Goal: Task Accomplishment & Management: Use online tool/utility

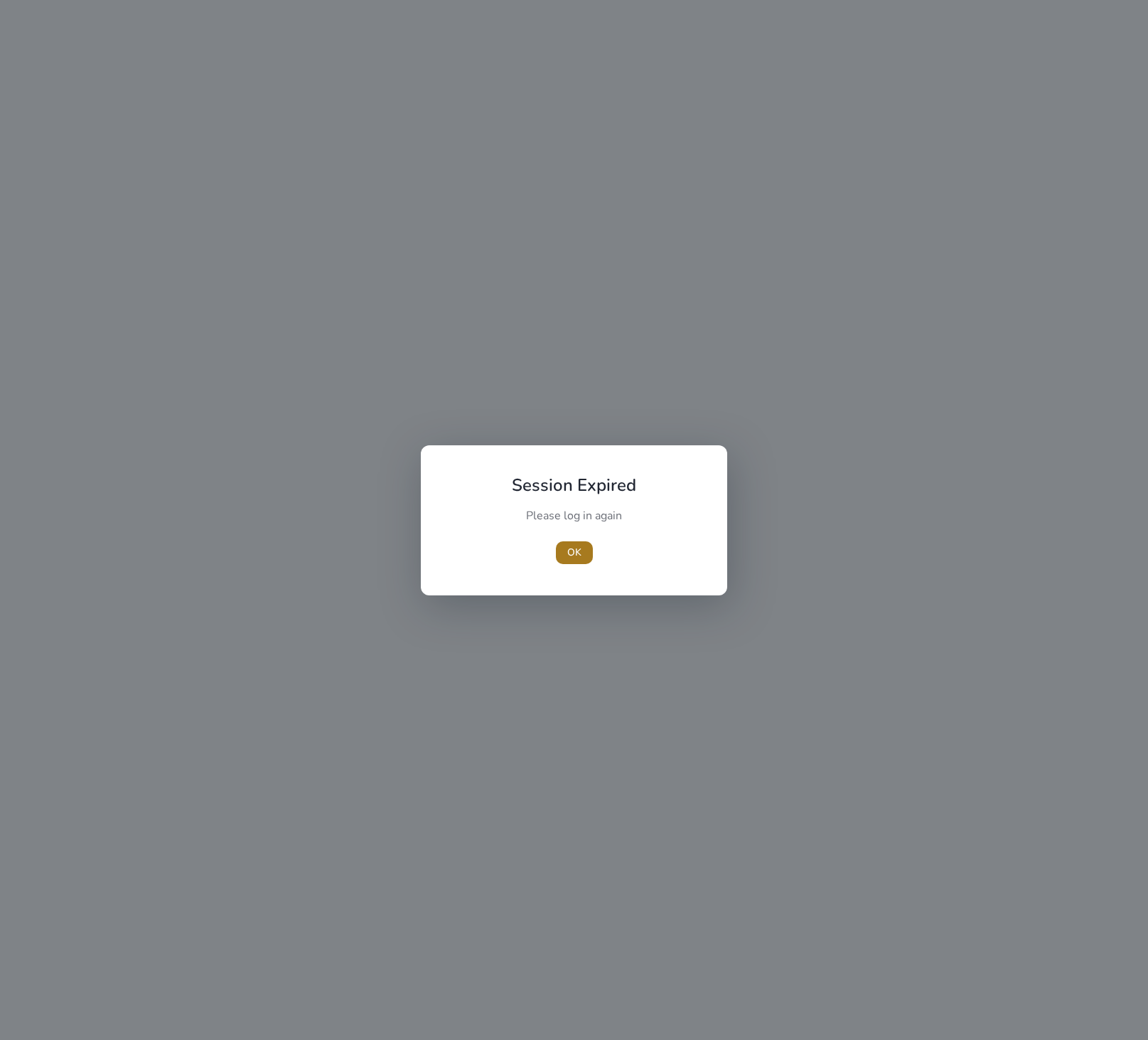
click at [575, 552] on span "OK" at bounding box center [574, 552] width 14 height 15
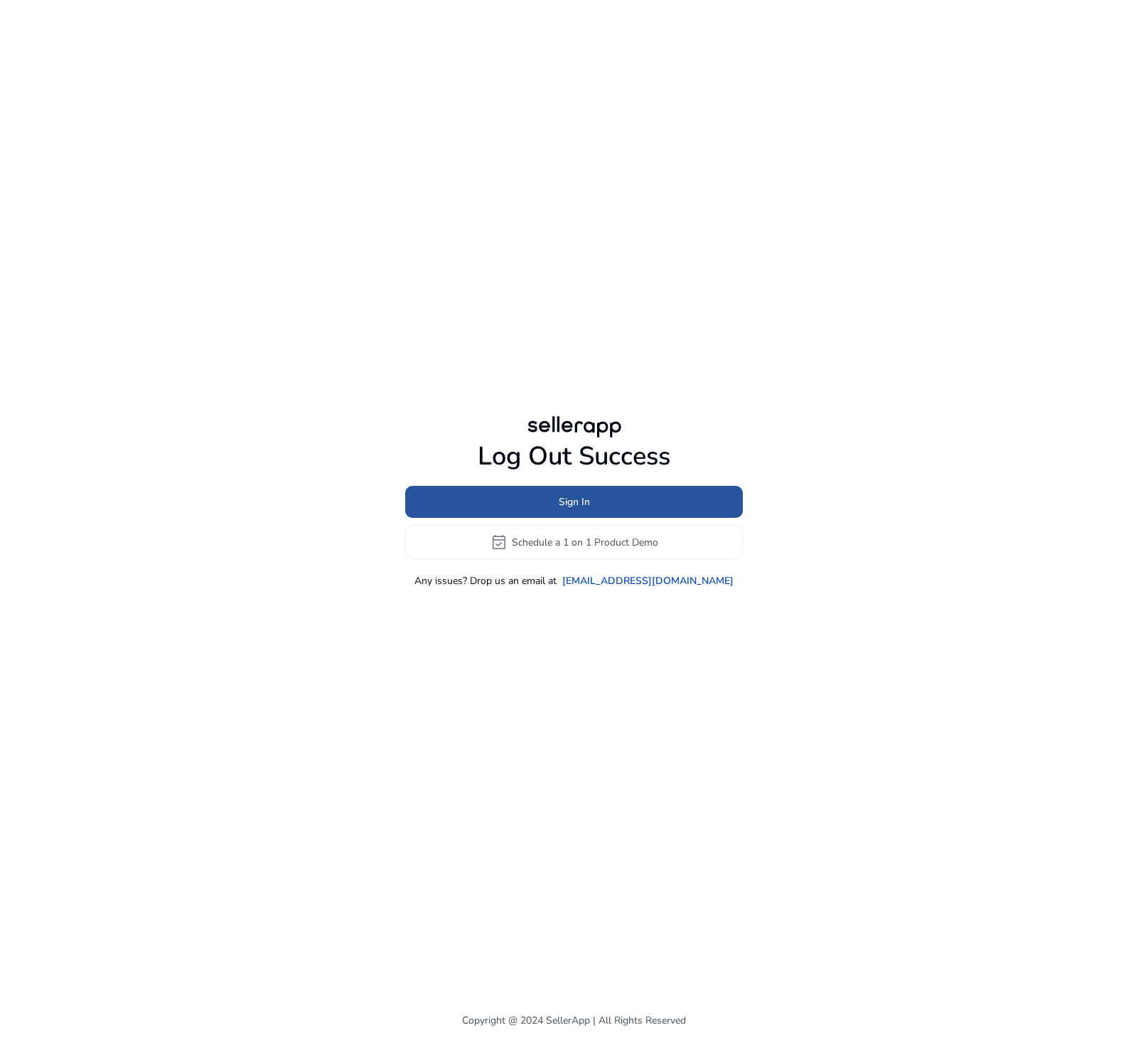
click at [484, 497] on span at bounding box center [574, 502] width 338 height 34
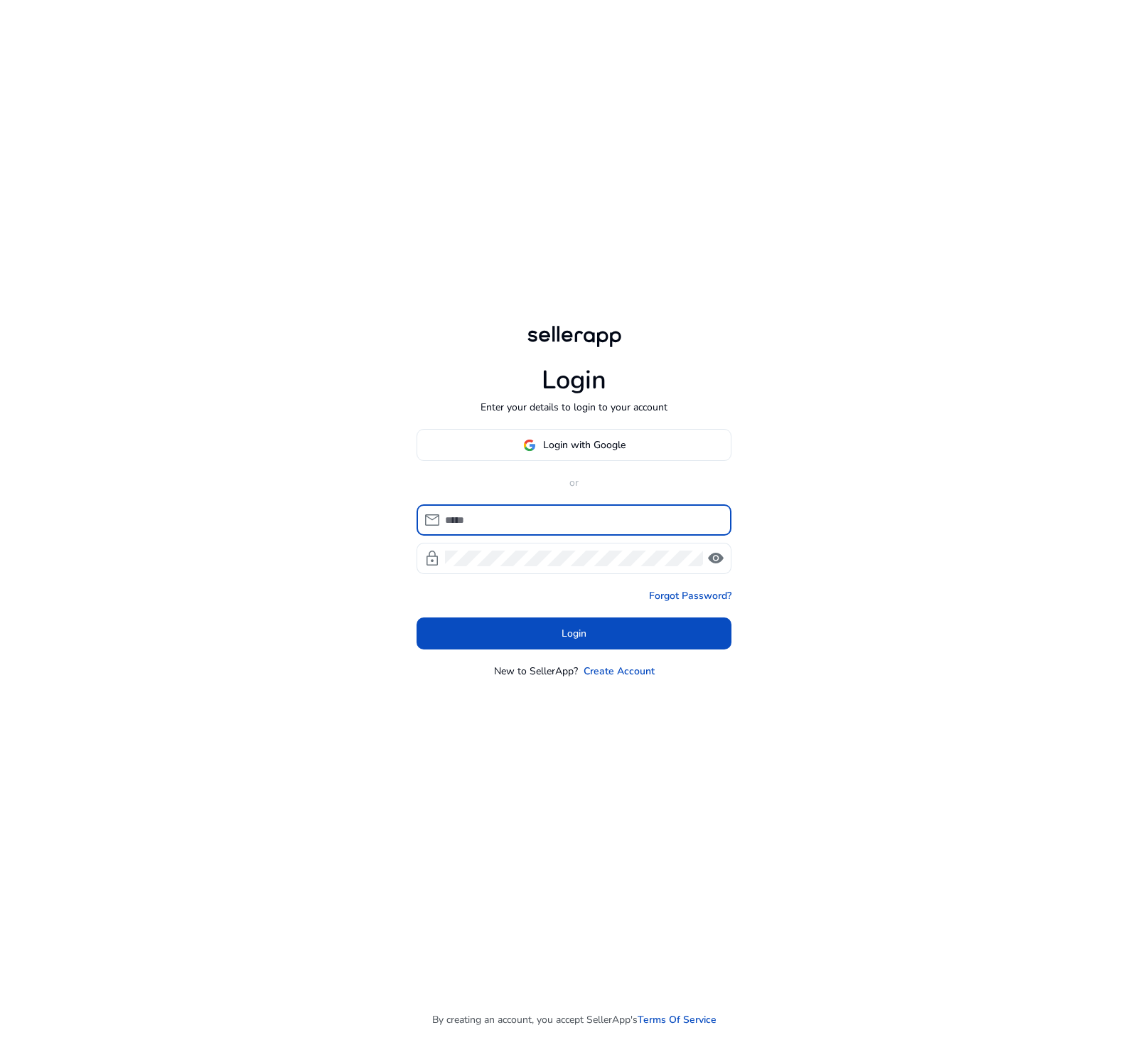
click at [477, 525] on input at bounding box center [582, 520] width 275 height 16
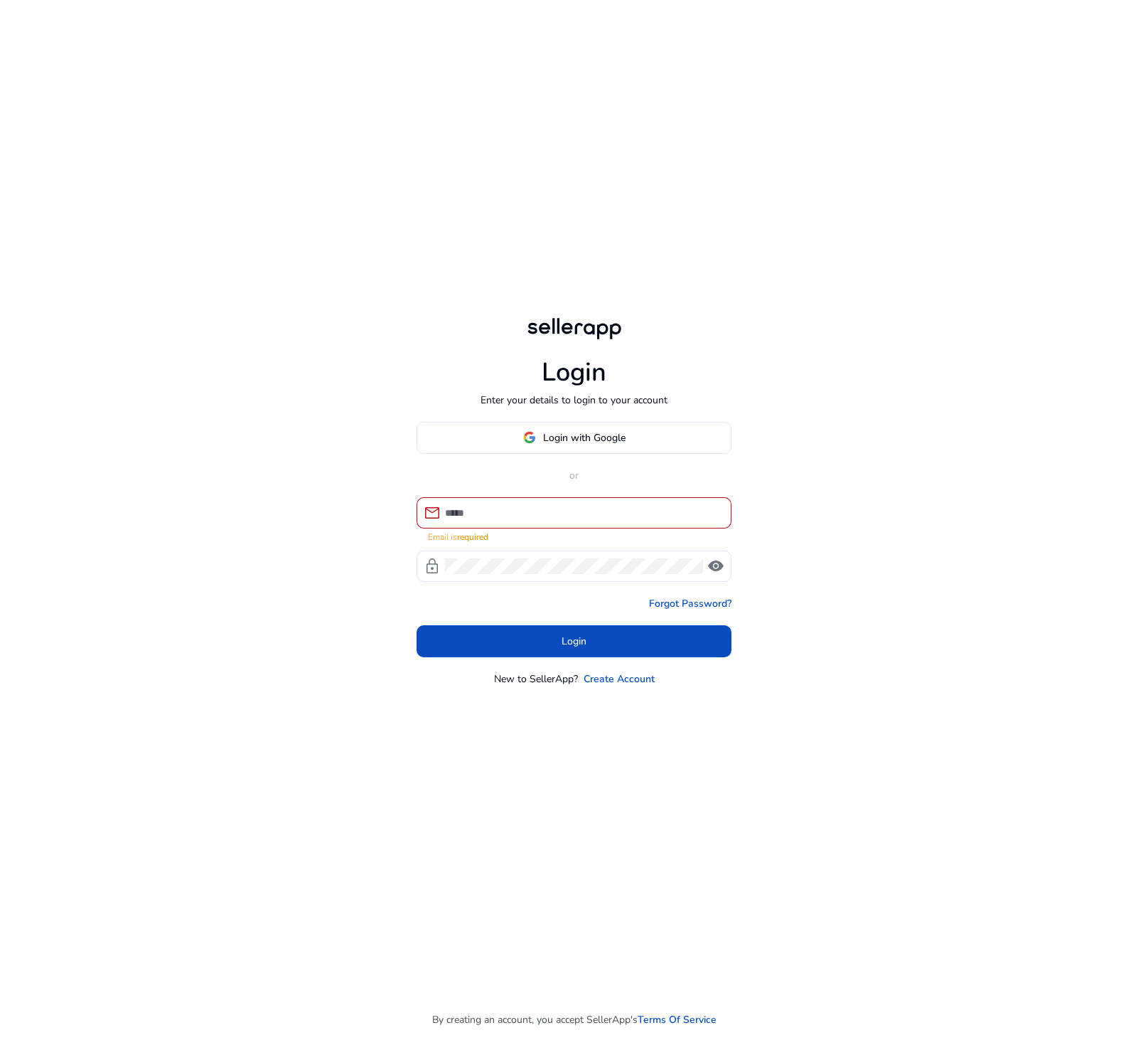
type input "**********"
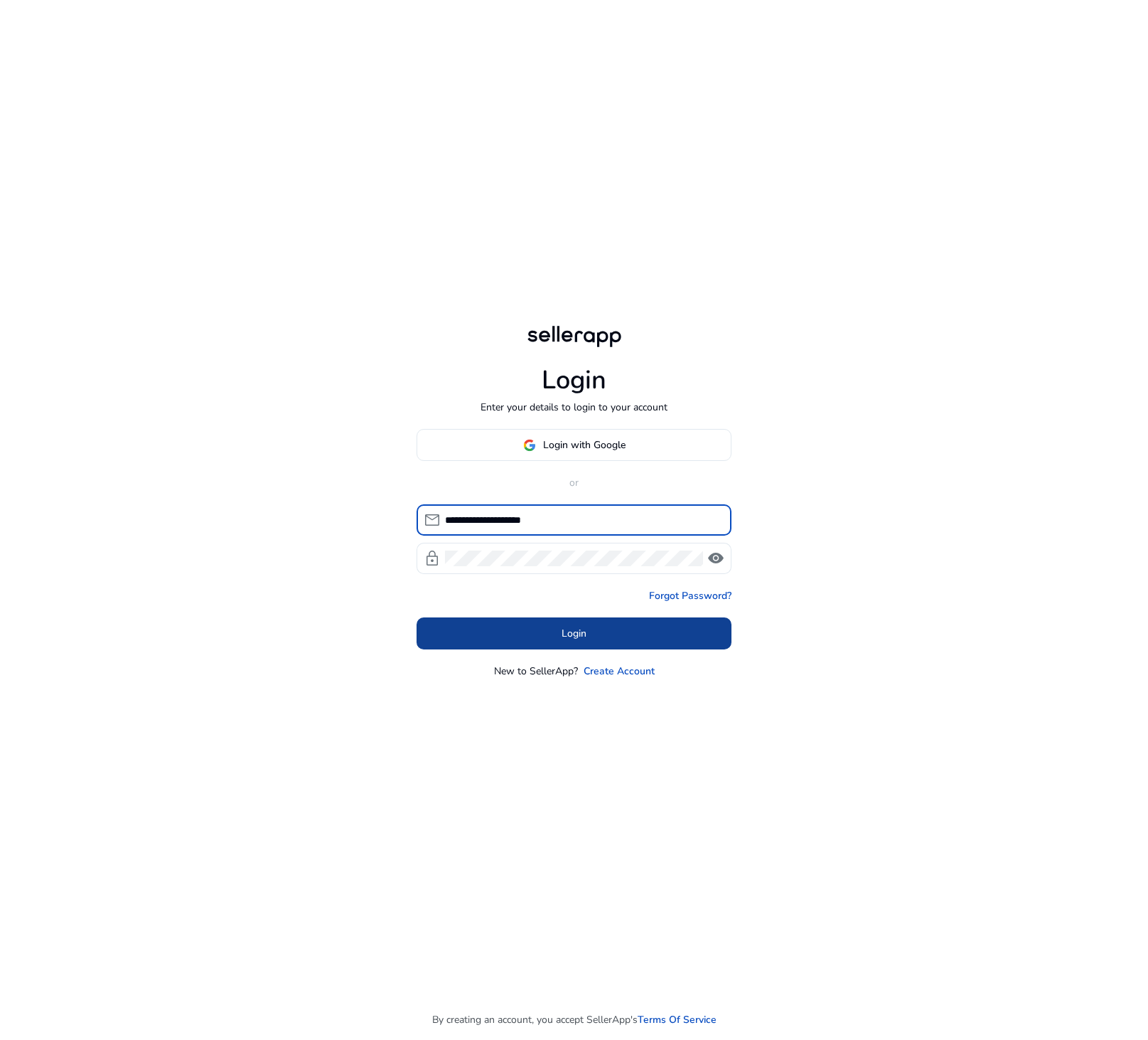
click at [496, 624] on span at bounding box center [574, 633] width 315 height 34
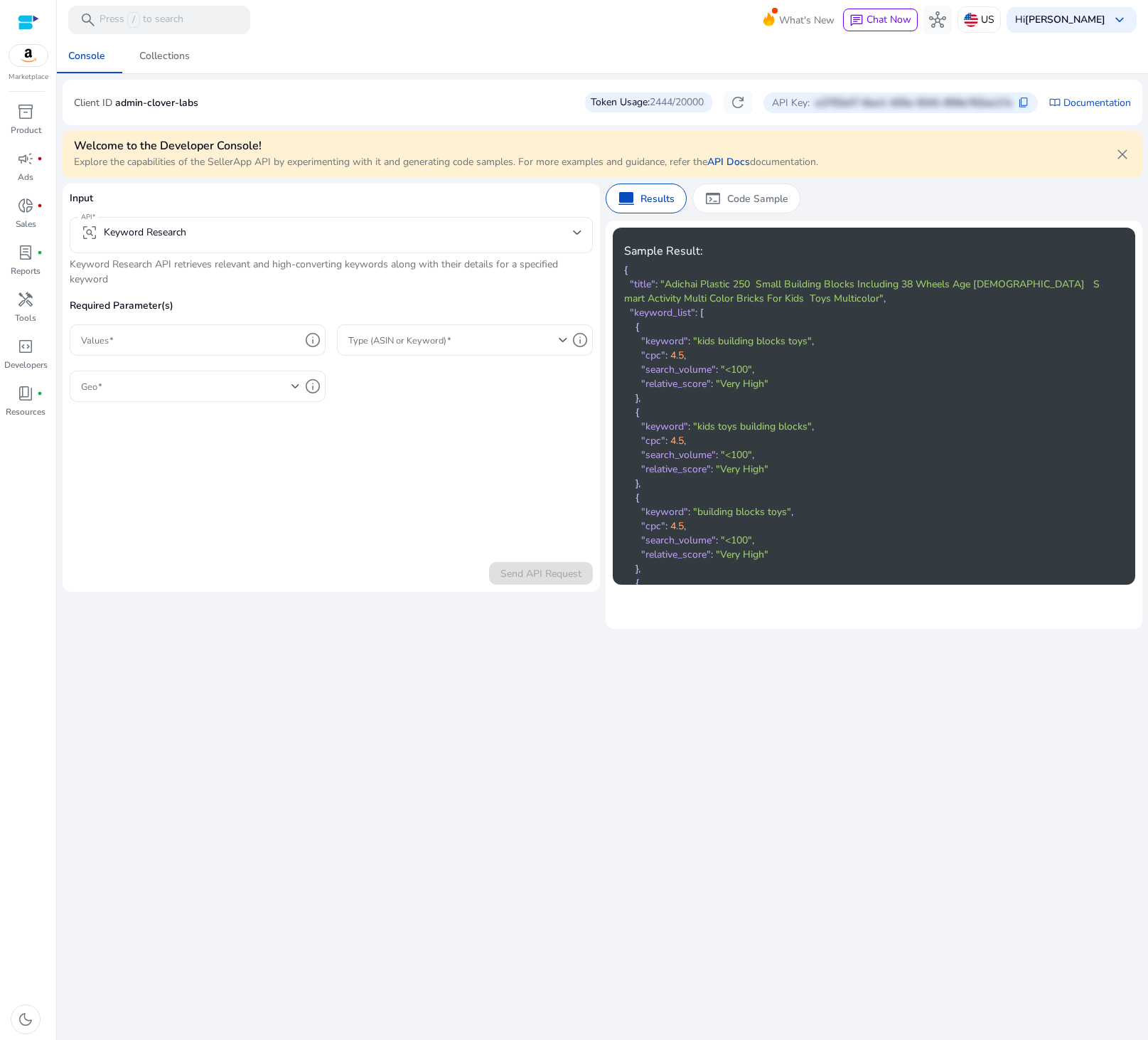
drag, startPoint x: 333, startPoint y: 99, endPoint x: 263, endPoint y: 70, distance: 75.8
click at [324, 92] on div "Client ID admin-clover-labs Token Usage: 2444/20000 refresh API Key: e2702af7-6…" at bounding box center [602, 102] width 1057 height 23
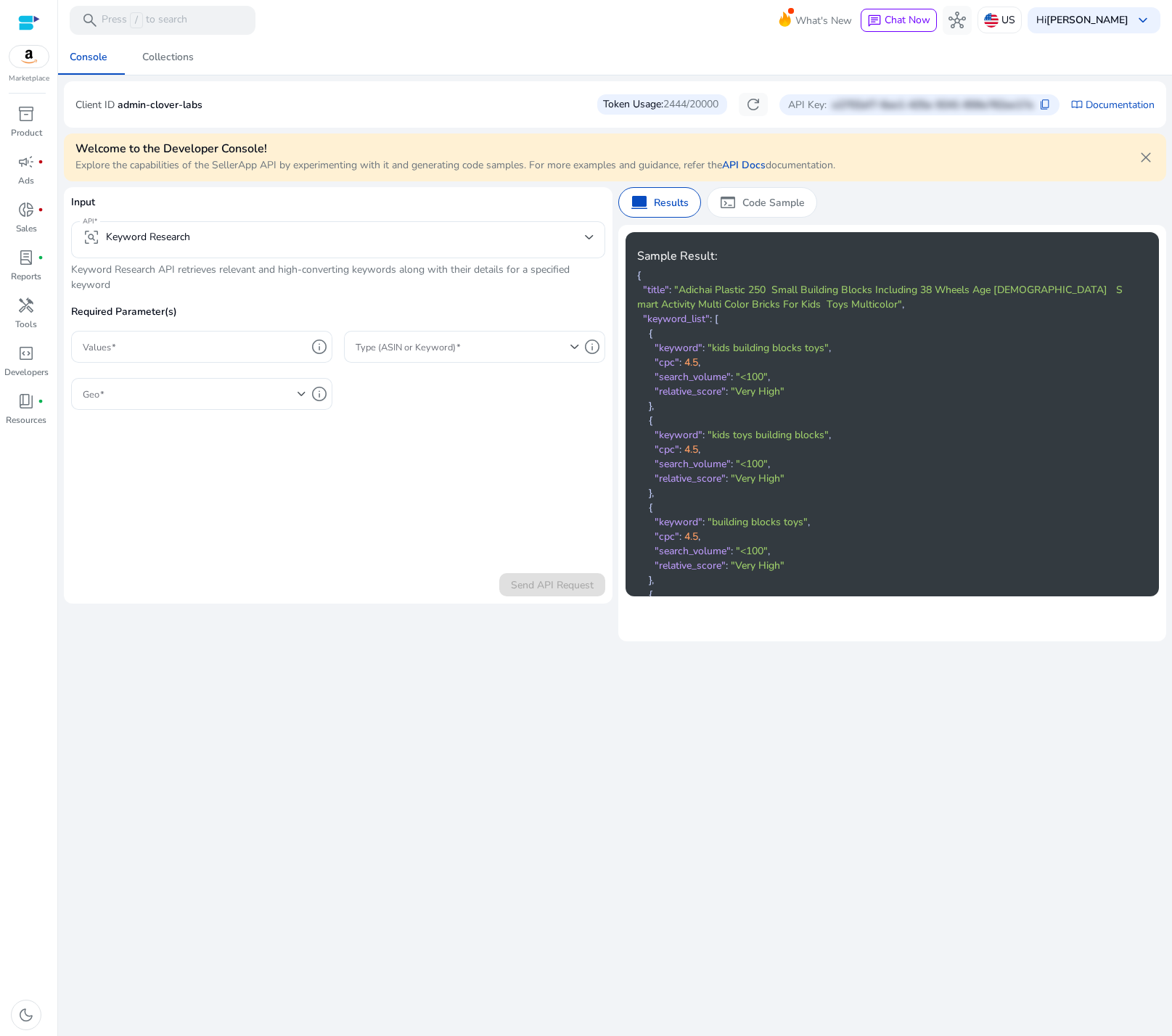
click at [668, 707] on div "We are getting things ready for you... Console Collections Client ID admin-clov…" at bounding box center [615, 538] width 1102 height 996
click at [501, 103] on div "Client ID admin-clover-labs Token Usage: 2444/20000 refresh API Key: e2702af7-6…" at bounding box center [615, 104] width 1079 height 23
click at [516, 804] on div "We are getting things ready for you... Console Collections Client ID admin-clov…" at bounding box center [615, 538] width 1102 height 996
click at [505, 789] on div "We are getting things ready for you... Console Collections Client ID admin-clov…" at bounding box center [615, 538] width 1102 height 996
click at [500, 789] on div "We are getting things ready for you... Console Collections Client ID admin-clov…" at bounding box center [615, 538] width 1102 height 996
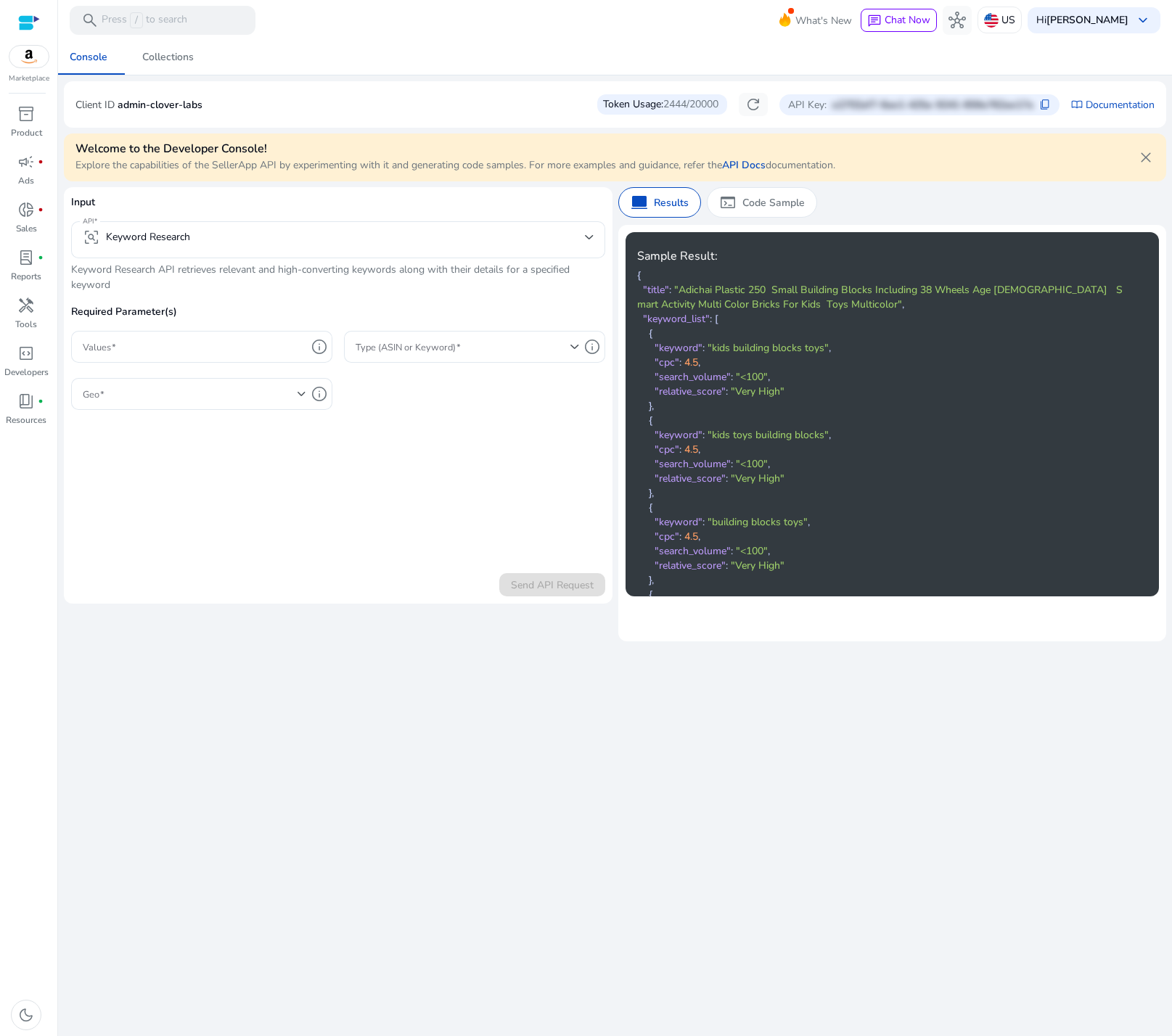
click at [472, 784] on div "We are getting things ready for you... Console Collections Client ID admin-clov…" at bounding box center [615, 538] width 1102 height 996
